Goal: Find contact information: Find contact information

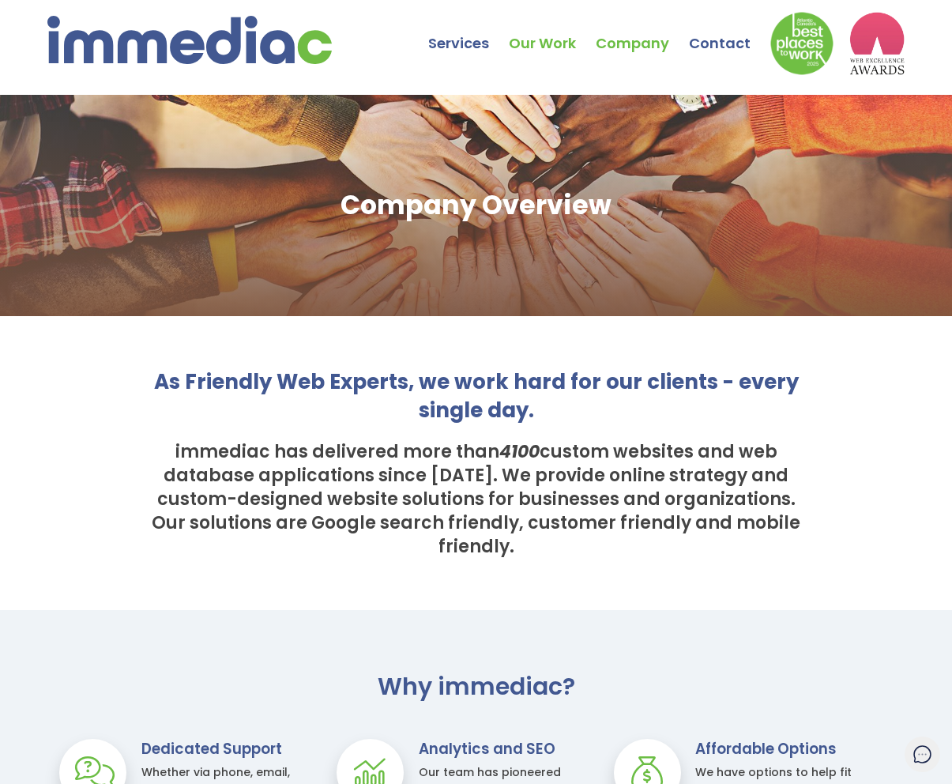
click at [539, 39] on link "Our Work" at bounding box center [552, 31] width 87 height 55
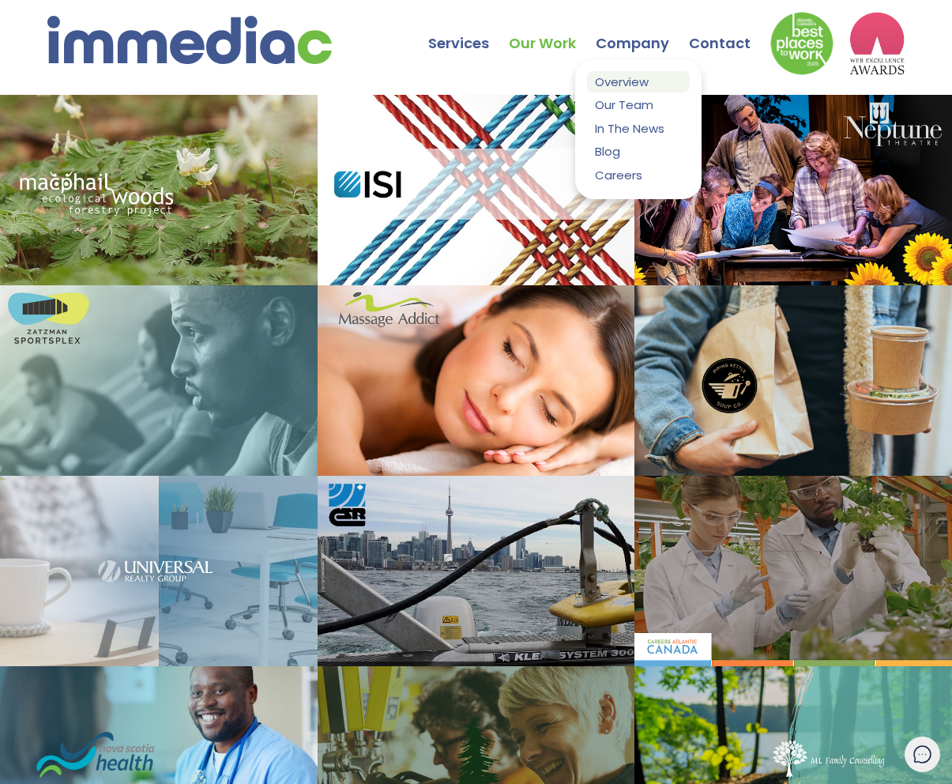
click at [620, 73] on link "Overview" at bounding box center [638, 81] width 103 height 21
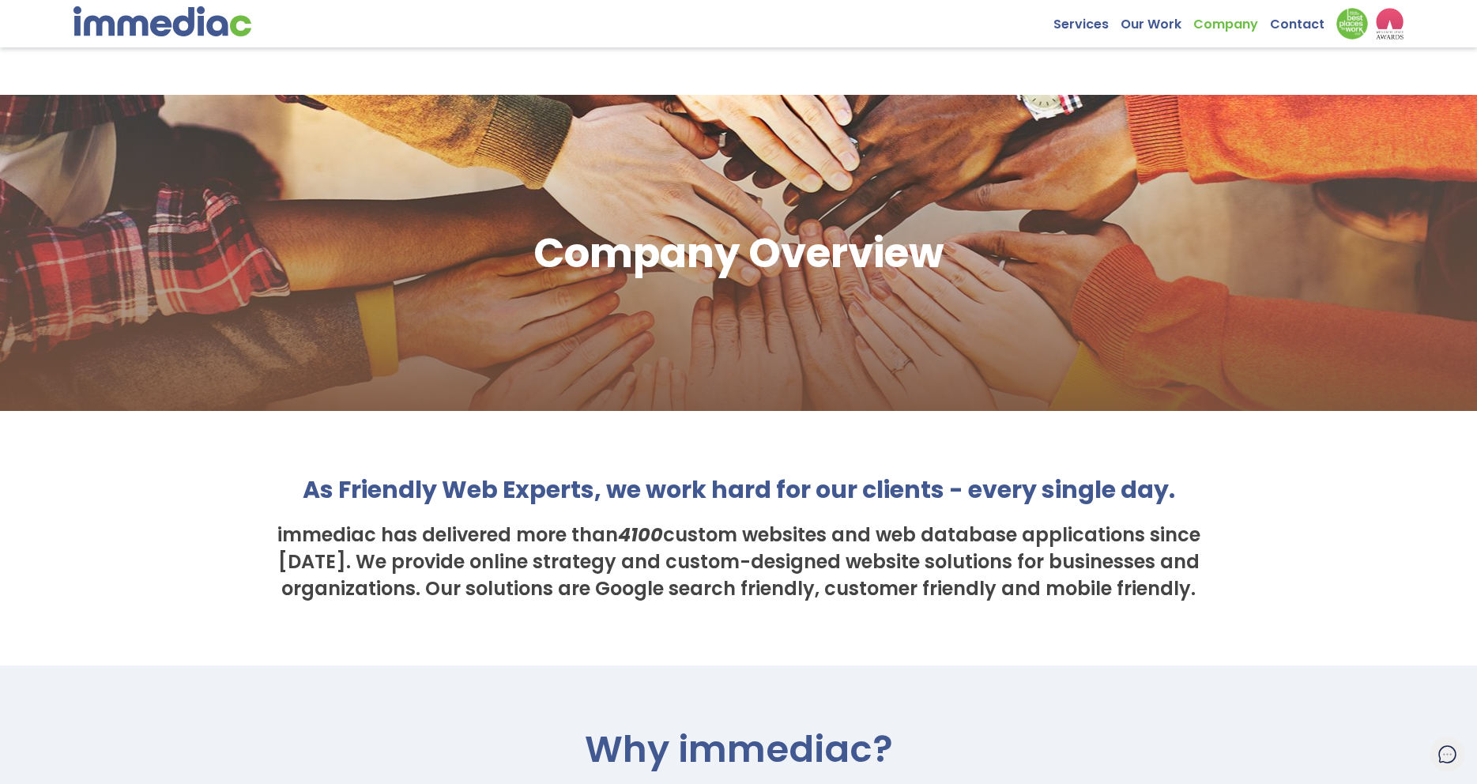
scroll to position [322, 0]
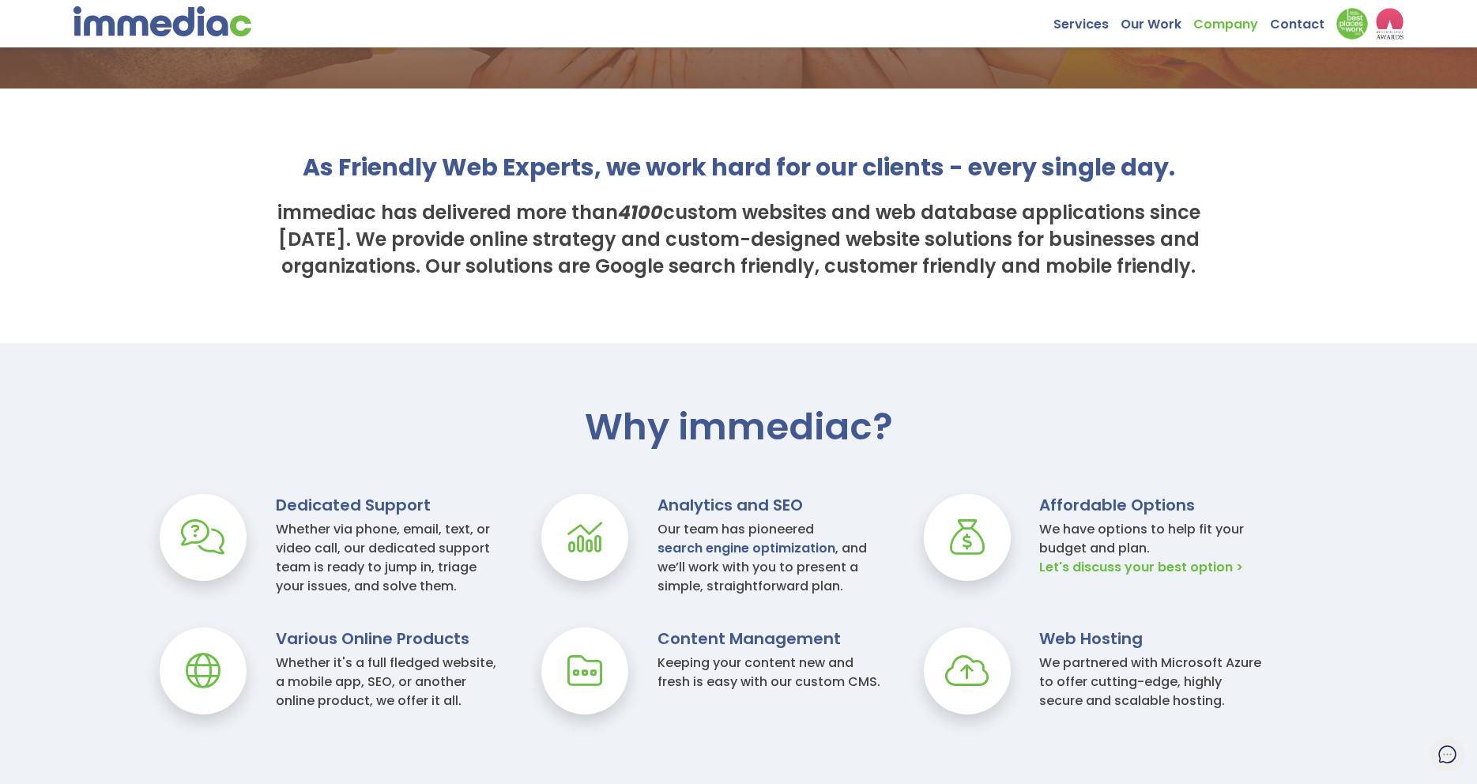
click at [952, 564] on link "Let's discuss your best option >" at bounding box center [1141, 567] width 204 height 19
